Goal: Communication & Community: Answer question/provide support

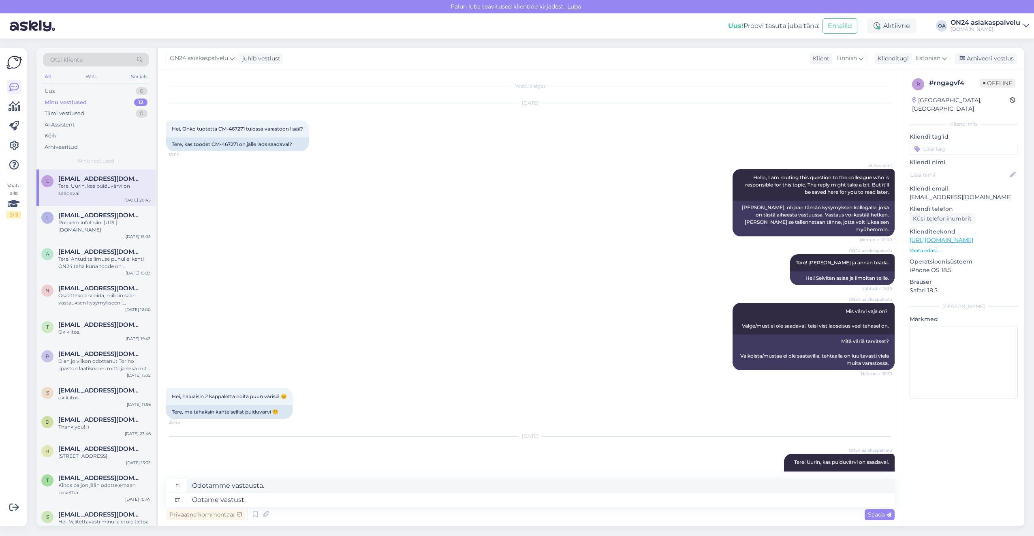
scroll to position [15, 0]
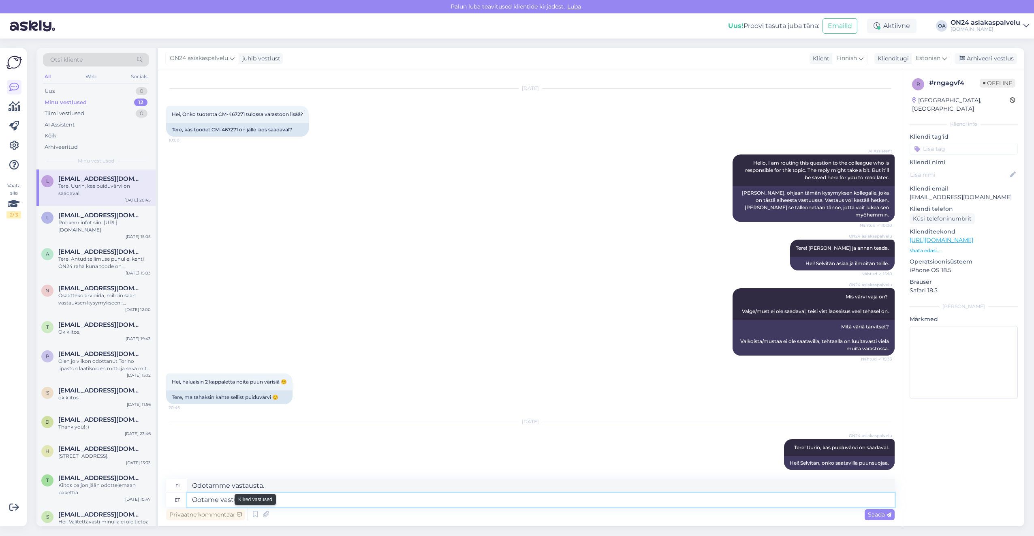
click at [264, 502] on textarea "Ootame vastust." at bounding box center [540, 500] width 707 height 14
drag, startPoint x: 265, startPoint y: 500, endPoint x: 105, endPoint y: 498, distance: 160.5
click at [112, 499] on div "Otsi kliente All Web Socials Uus 0 Minu vestlused 12 Tiimi vestlused 0 AI Assis…" at bounding box center [530, 287] width 988 height 478
click at [240, 501] on textarea "Ootame vastust." at bounding box center [540, 500] width 707 height 14
click at [266, 500] on textarea "Ootame vastust." at bounding box center [540, 500] width 707 height 14
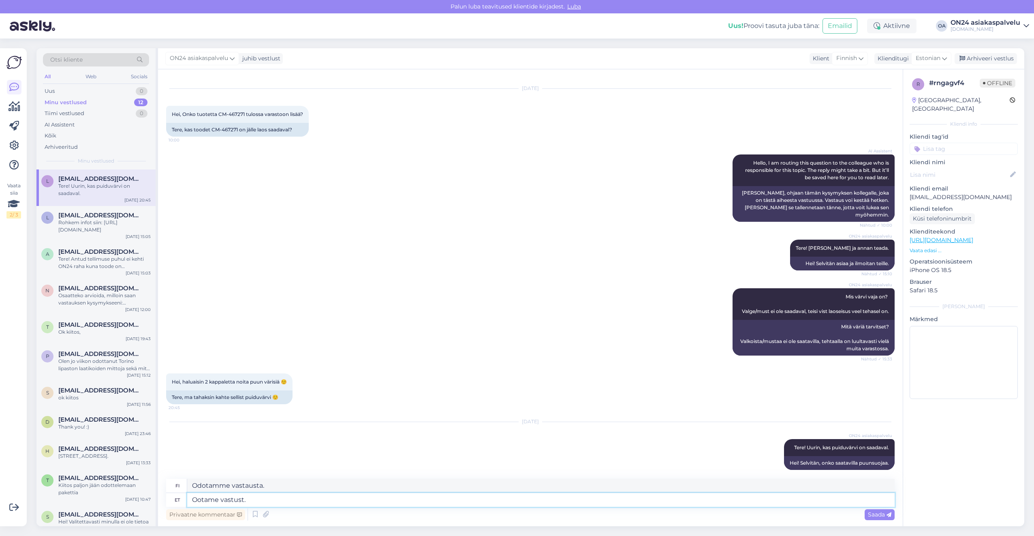
drag, startPoint x: 266, startPoint y: 499, endPoint x: 163, endPoint y: 487, distance: 103.1
click at [163, 487] on div "Vestlus algas [DATE] Hei, Onko tuotetta CM-467271 tulossa varastoon lisää? 10:0…" at bounding box center [530, 297] width 745 height 457
paste textarea "HR - 343784"
type textarea "Tellimuses toode HR - 343784. Arve on manuses."
click at [341, 484] on textarea "Tilattu tuote HR-343784. Lasku on liitteenä." at bounding box center [540, 486] width 707 height 14
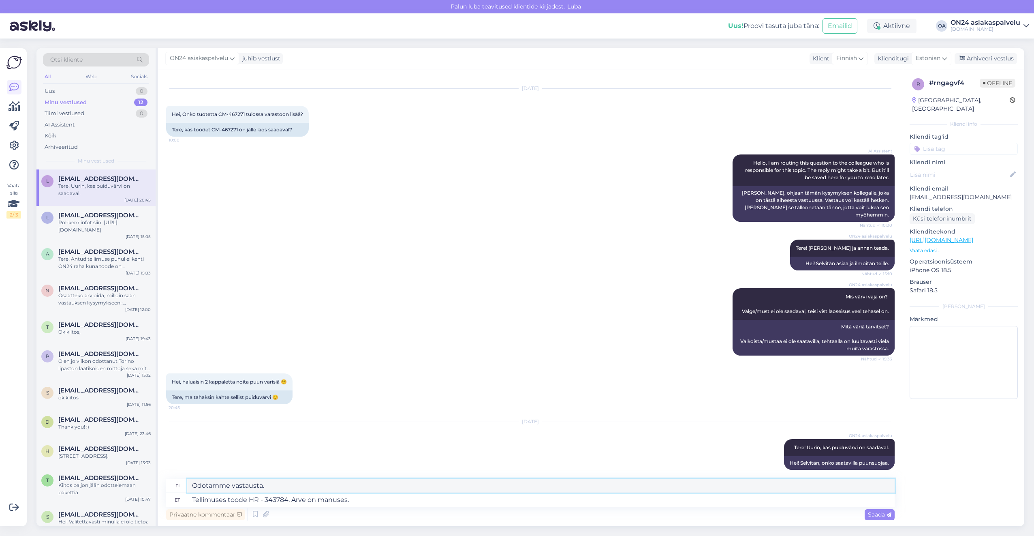
drag, startPoint x: 347, startPoint y: 482, endPoint x: 185, endPoint y: 487, distance: 162.1
click at [185, 487] on div "fi Tilattu tuote HR-343784. Lasku on liitteenä." at bounding box center [530, 486] width 729 height 14
click at [334, 502] on textarea "Tellimuses toode HR - 343784. Arve on manuses." at bounding box center [540, 500] width 707 height 14
drag, startPoint x: 367, startPoint y: 501, endPoint x: 242, endPoint y: 498, distance: 125.3
click at [242, 498] on textarea "Tellimuses toode HR - 343784. Arve on manuses." at bounding box center [540, 500] width 707 height 14
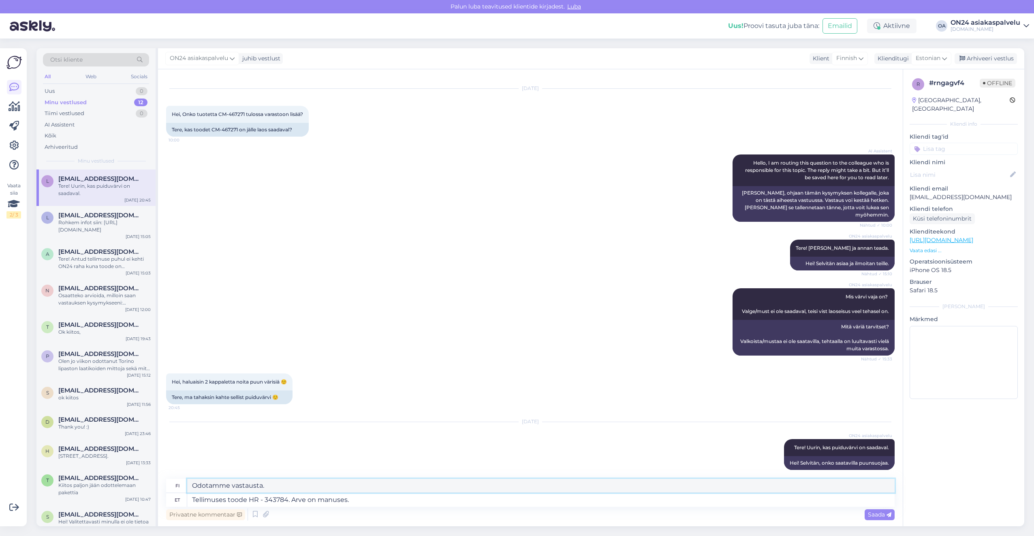
click at [342, 486] on textarea "Tilattu tuote HR-343784. Lasku on liitteenä." at bounding box center [540, 486] width 707 height 14
drag, startPoint x: 343, startPoint y: 484, endPoint x: 178, endPoint y: 484, distance: 164.9
click at [178, 484] on div "fi Tilattu tuote HR-343784. Lasku on liitteenä." at bounding box center [530, 486] width 729 height 14
type textarea "Tilattu tuote HR-343784. Lasku on liitteenä."
